Goal: Communication & Community: Connect with others

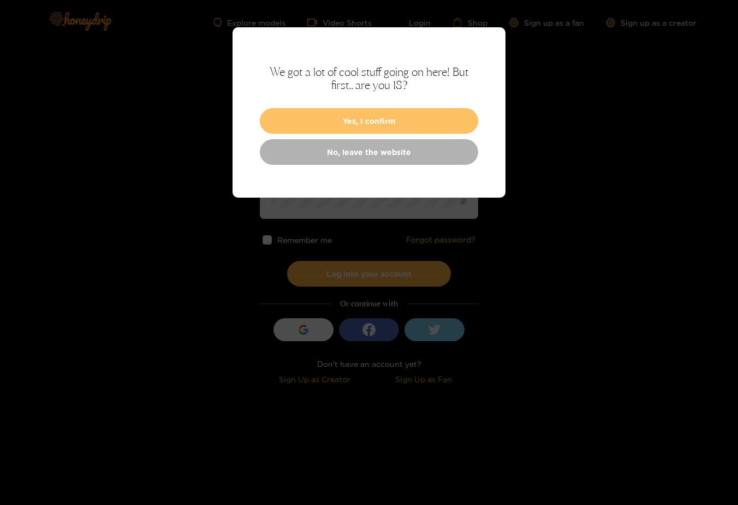
click at [382, 117] on button "Yes, I confirm" at bounding box center [369, 121] width 218 height 26
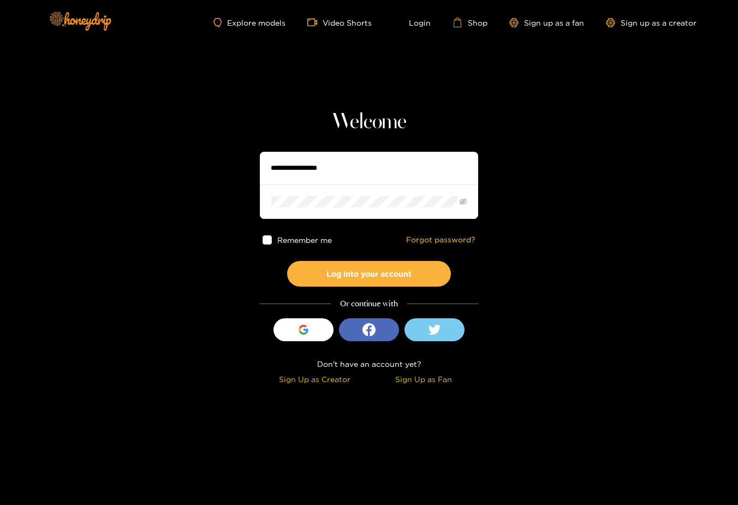
click at [342, 181] on input "text" at bounding box center [369, 168] width 218 height 33
type input "**********"
click at [287, 261] on button "Log into your account" at bounding box center [369, 274] width 164 height 26
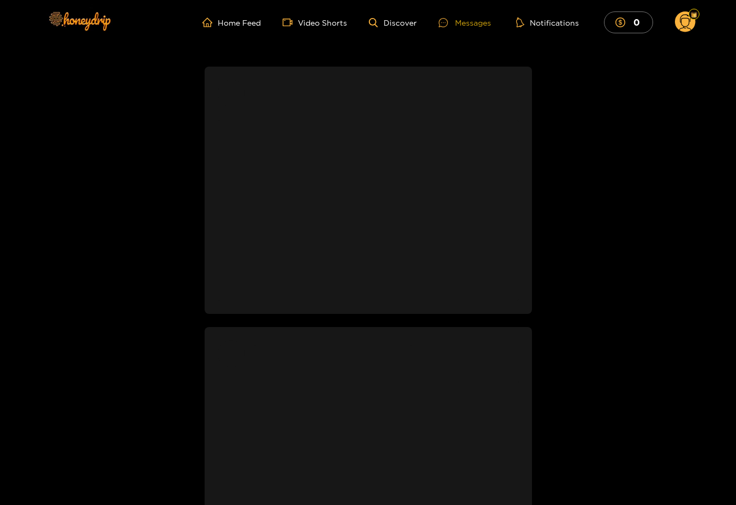
click at [461, 23] on div "Messages" at bounding box center [465, 22] width 52 height 13
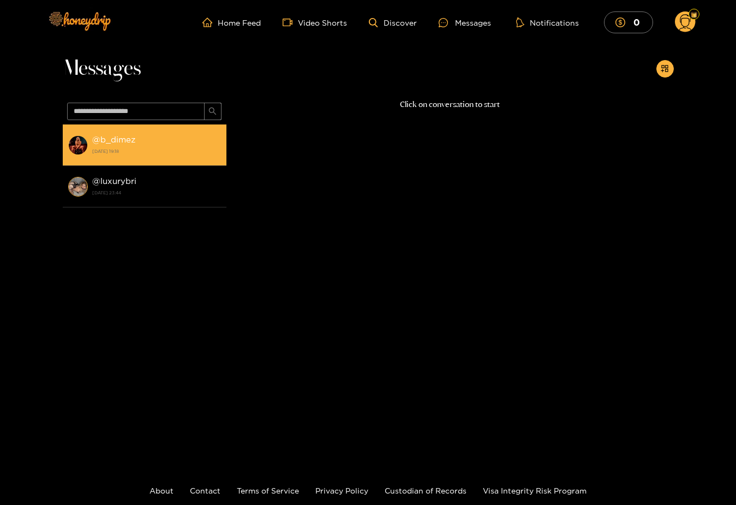
click at [138, 145] on div "@ b_dimez [DATE] 19:18" at bounding box center [156, 145] width 129 height 25
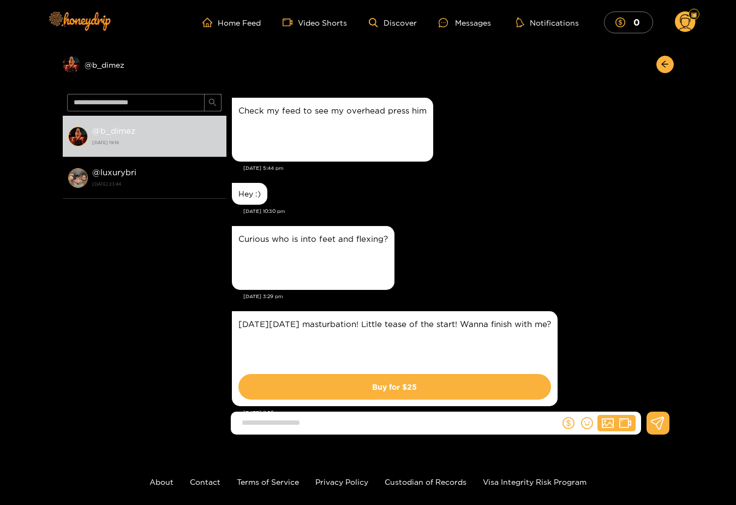
scroll to position [1979, 0]
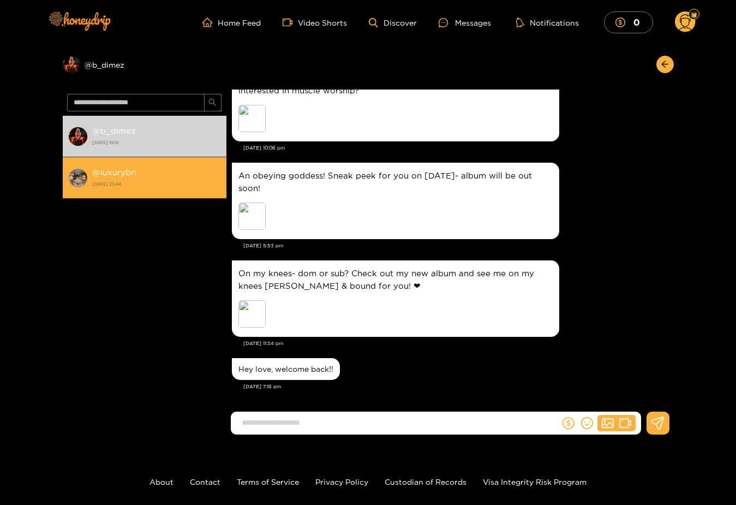
click at [186, 171] on div "@ luxurybri [DATE] 23:44" at bounding box center [156, 177] width 129 height 25
